Goal: Transaction & Acquisition: Purchase product/service

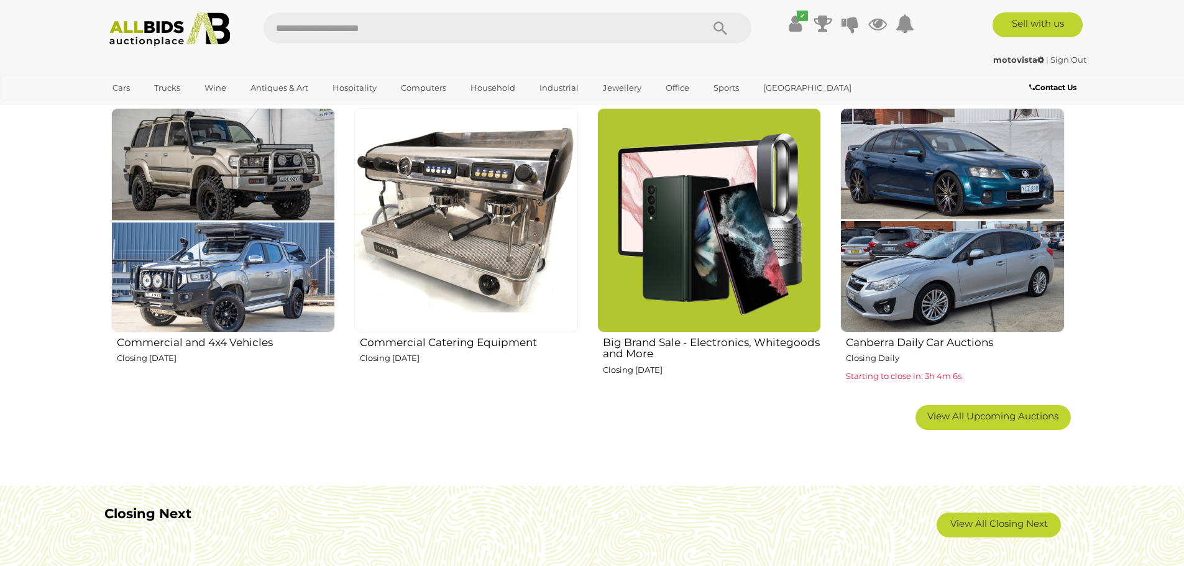
scroll to position [808, 0]
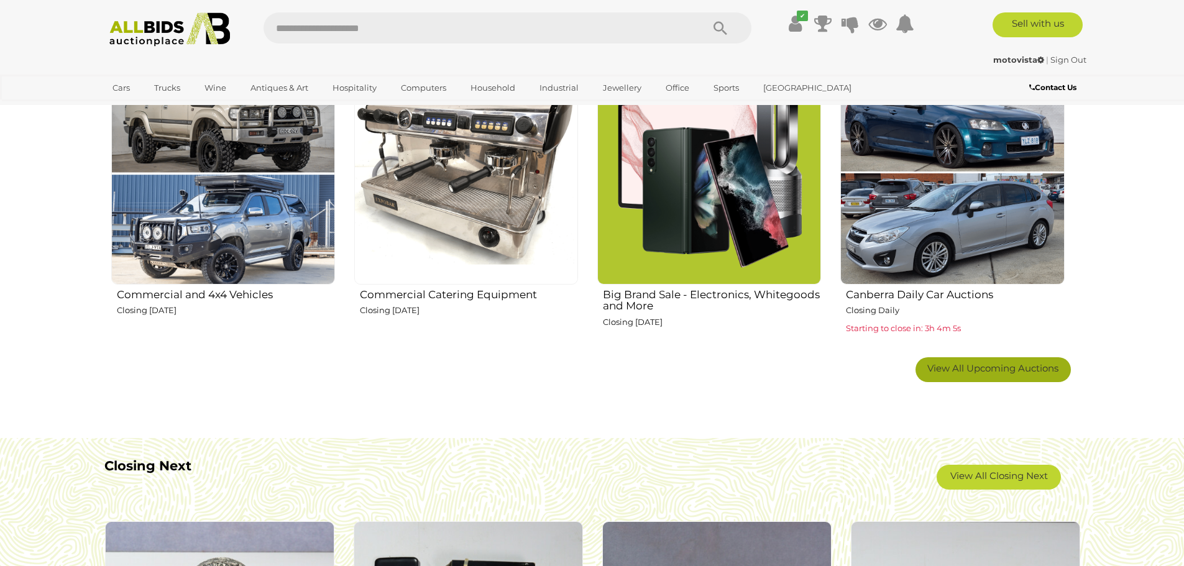
click at [960, 359] on link "View All Upcoming Auctions" at bounding box center [993, 369] width 155 height 25
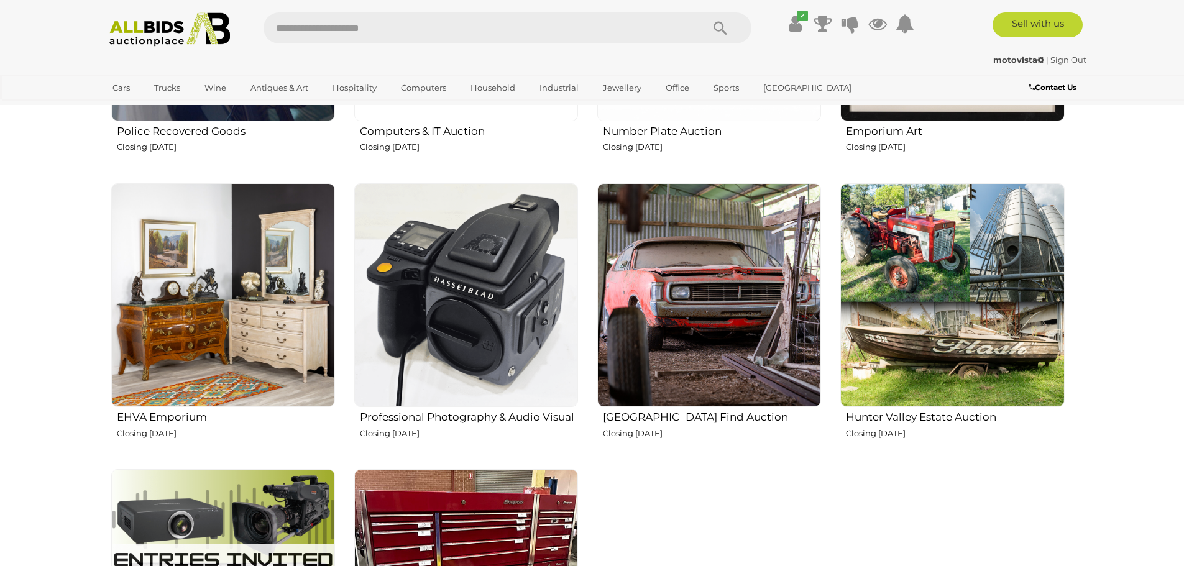
scroll to position [1865, 0]
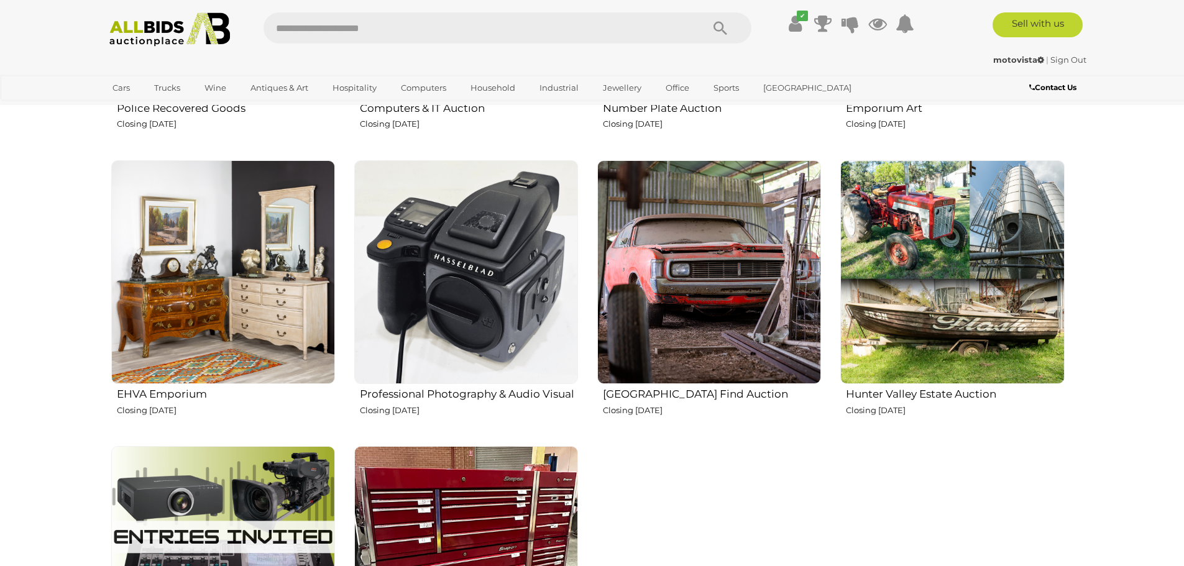
click at [483, 318] on img at bounding box center [466, 272] width 224 height 224
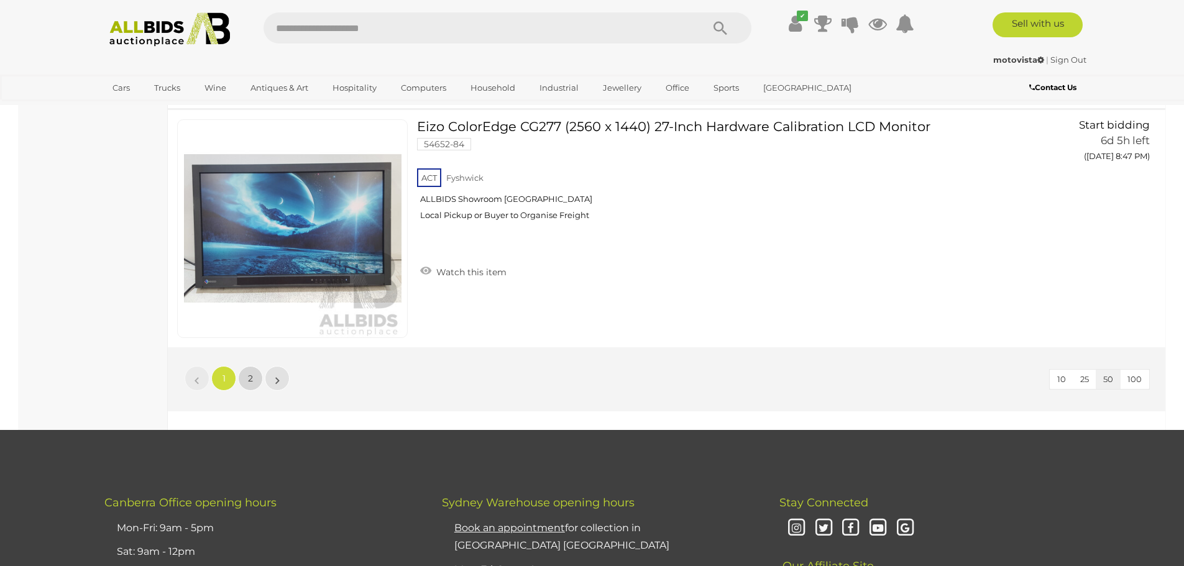
click at [248, 377] on span "2" at bounding box center [250, 378] width 5 height 11
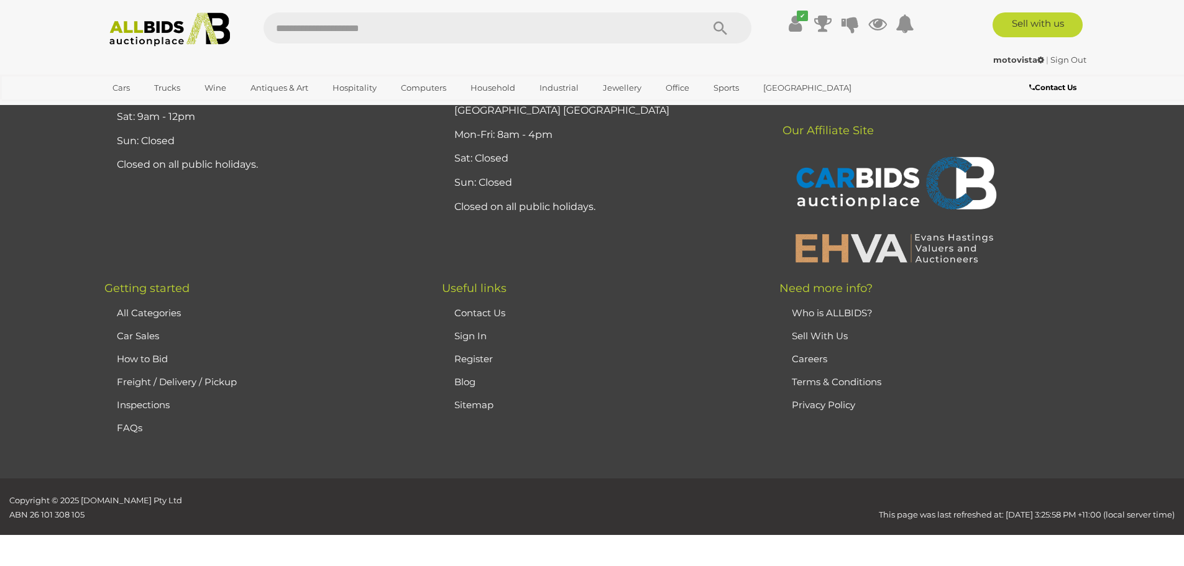
scroll to position [43, 0]
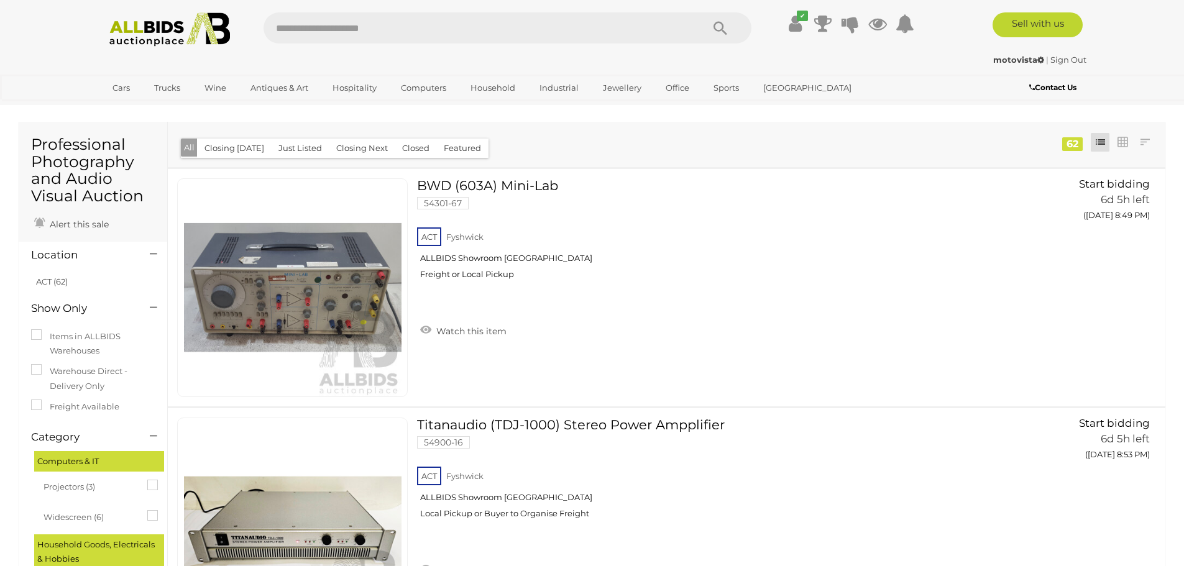
click at [68, 75] on div "Cars Closing on Weekdays View All Cars Auctions" at bounding box center [592, 87] width 1184 height 25
click at [804, 251] on div "ACT Fyshwick ALLBIDS Showroom Fyshwick Freight or Local Pickup" at bounding box center [703, 257] width 573 height 64
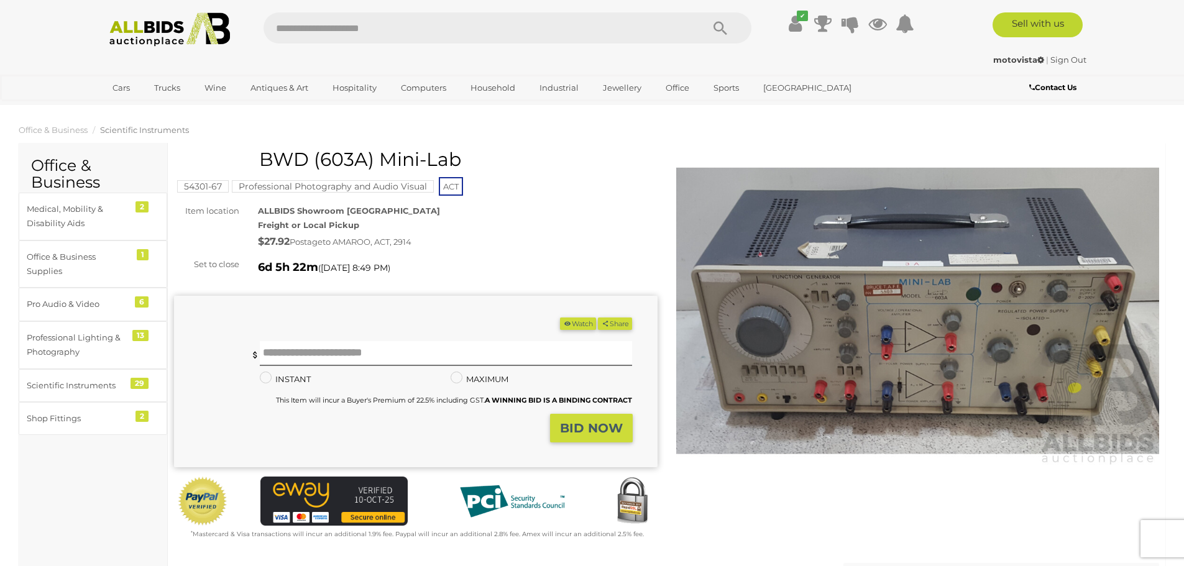
click at [446, 22] on input "text" at bounding box center [477, 27] width 426 height 31
type input "*******"
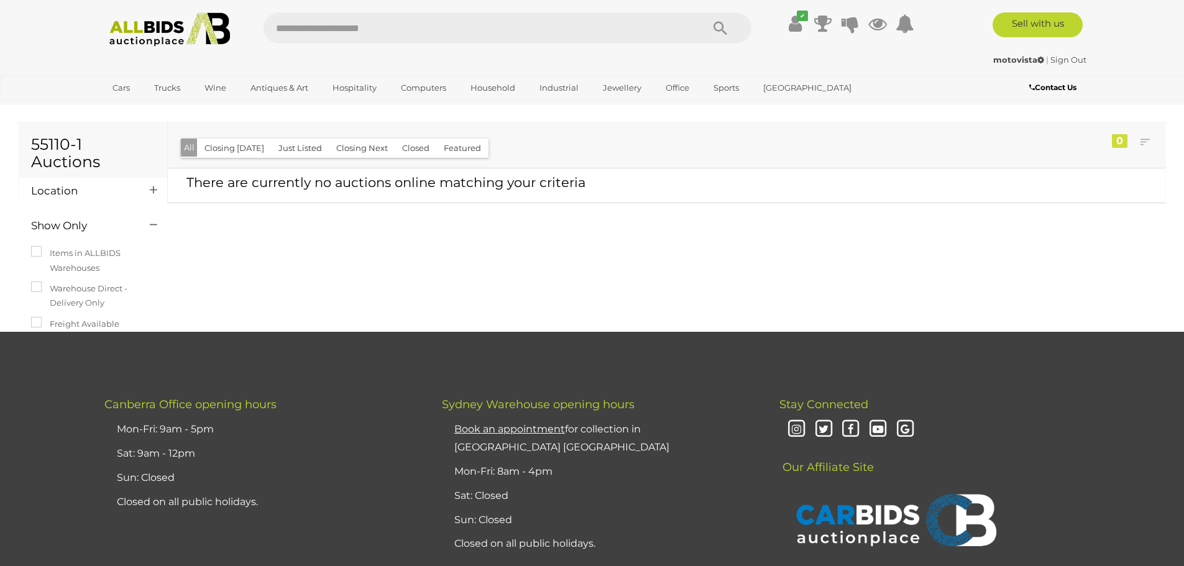
click at [163, 40] on img at bounding box center [170, 29] width 135 height 34
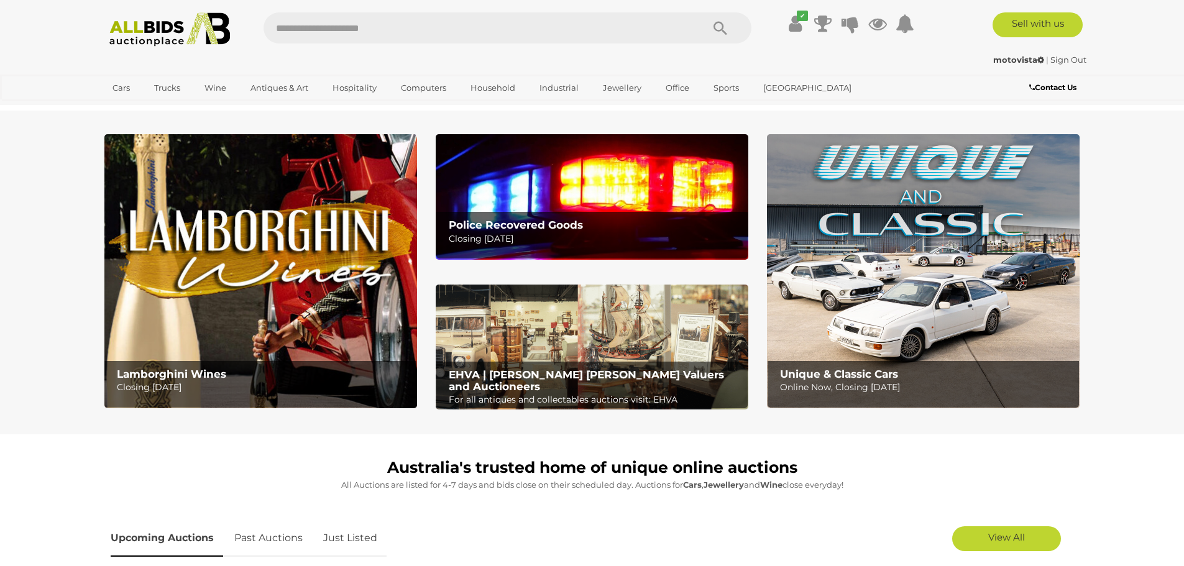
click at [70, 257] on section "Lamborghini Wines Closing Monday 13th October Police Recovered Goods Closing Tu…" at bounding box center [592, 273] width 1184 height 324
click at [336, 32] on input "text" at bounding box center [477, 27] width 426 height 31
click at [978, 239] on img at bounding box center [923, 271] width 313 height 274
click at [614, 208] on img at bounding box center [592, 196] width 313 height 125
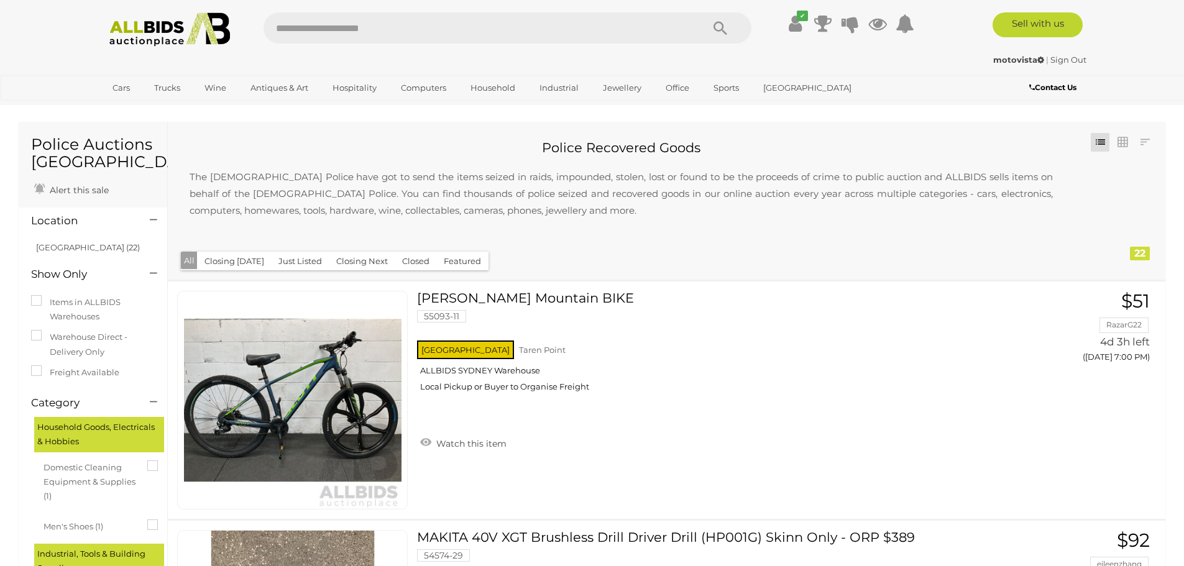
click at [292, 28] on input "text" at bounding box center [477, 27] width 426 height 31
